Goal: Navigation & Orientation: Find specific page/section

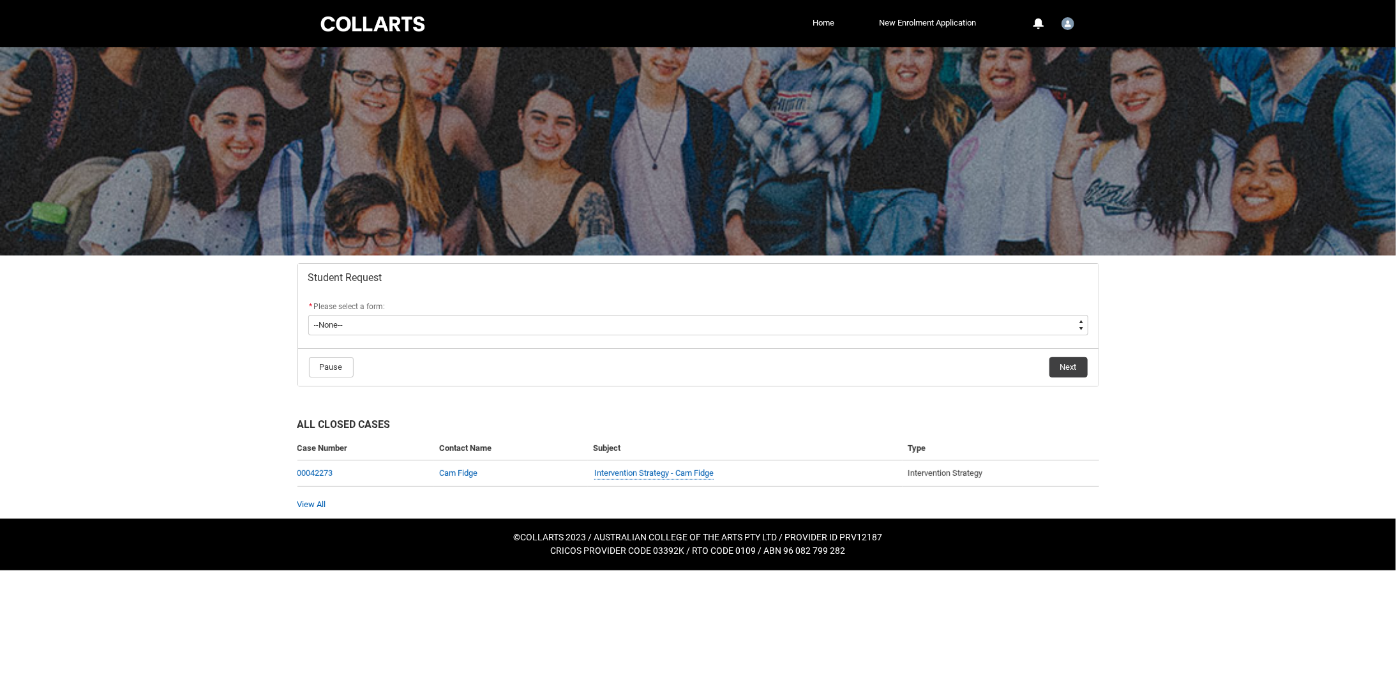
click at [1055, 22] on div "0 Notifications Profile Log Out" at bounding box center [1048, 23] width 60 height 23
click at [1077, 22] on div "User Profile Student.cfidge.20241912" at bounding box center [1068, 22] width 18 height 19
click at [1045, 53] on span "Profile" at bounding box center [1036, 54] width 22 height 11
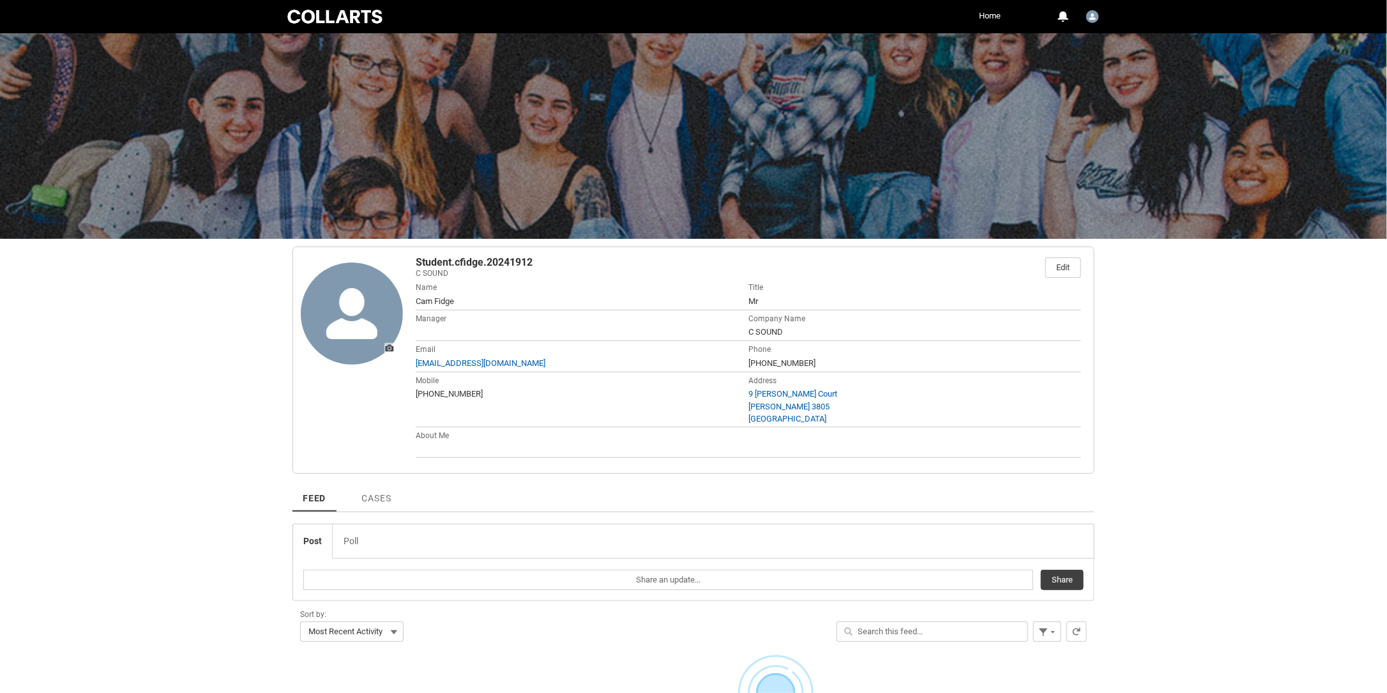
click at [321, 22] on div at bounding box center [335, 17] width 100 height 18
